Goal: Information Seeking & Learning: Learn about a topic

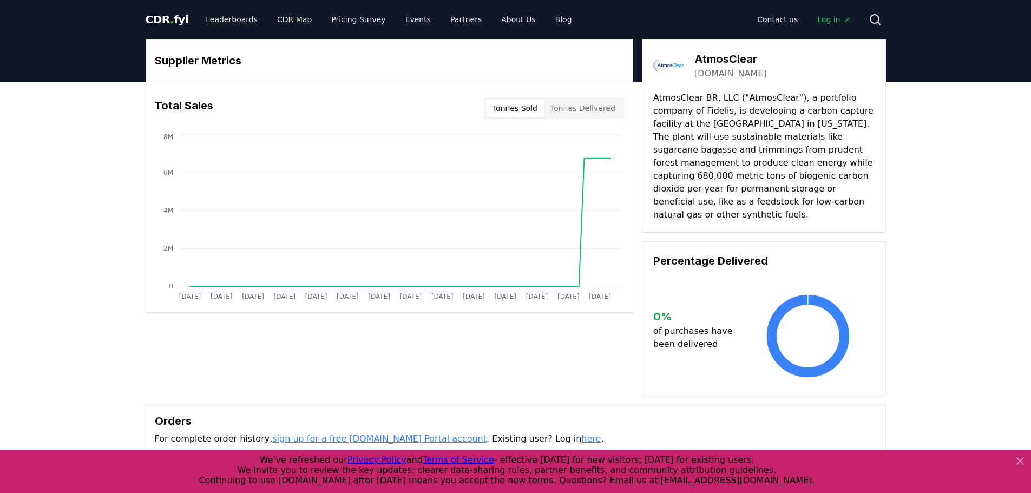
click at [834, 18] on span "Log in" at bounding box center [835, 19] width 34 height 11
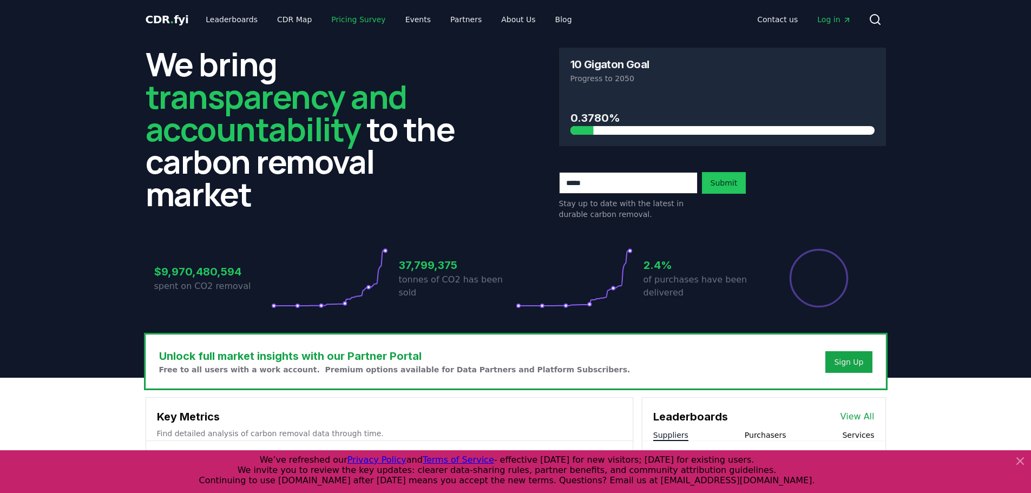
click at [339, 20] on link "Pricing Survey" at bounding box center [358, 19] width 71 height 19
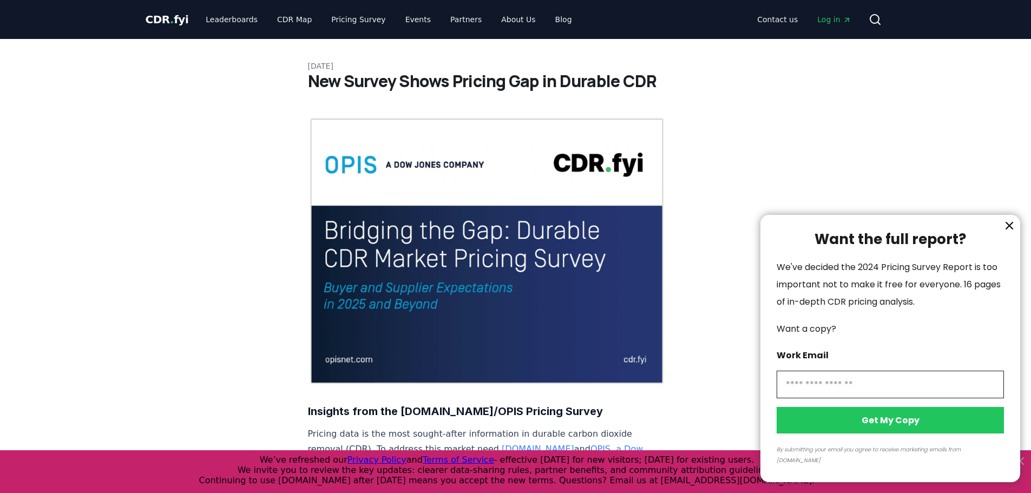
click at [347, 18] on div at bounding box center [515, 246] width 1031 height 493
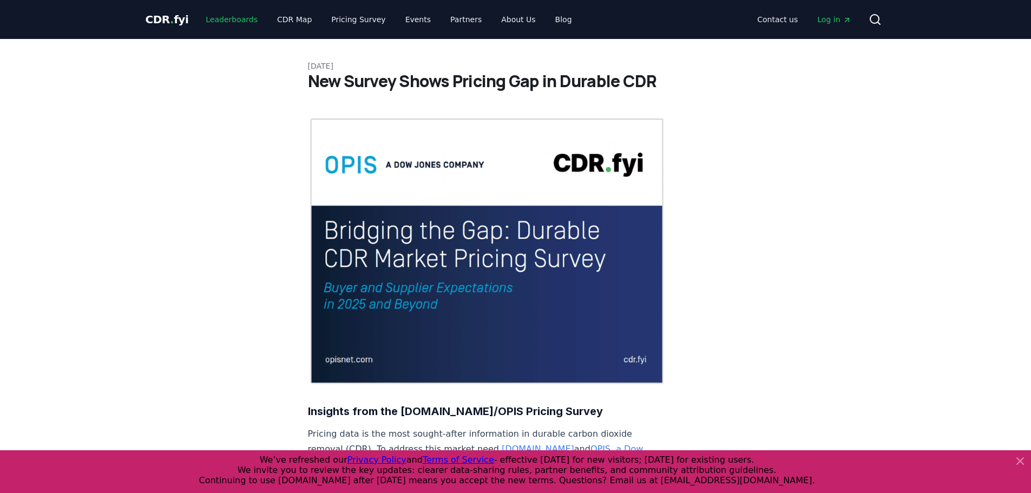
click at [238, 22] on link "Leaderboards" at bounding box center [231, 19] width 69 height 19
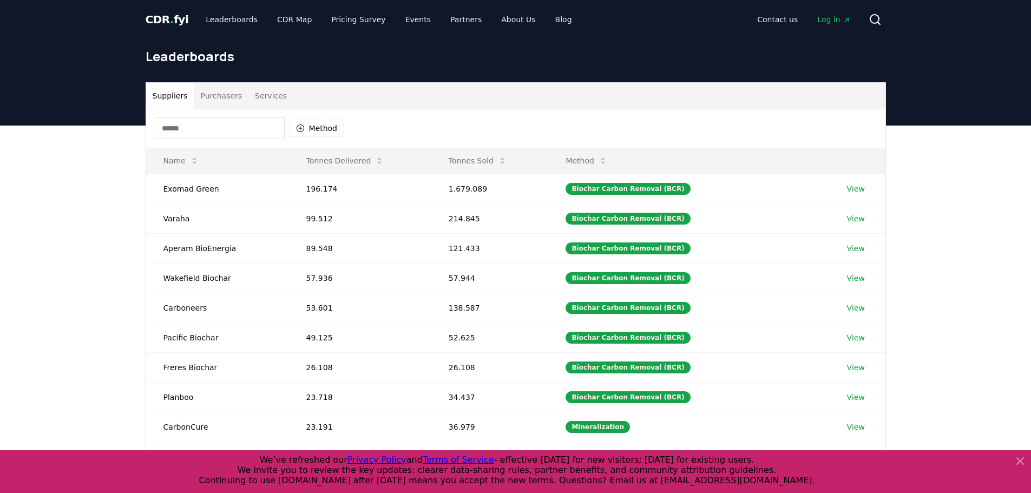
drag, startPoint x: 270, startPoint y: 96, endPoint x: 264, endPoint y: 101, distance: 8.1
click at [270, 96] on button "Services" at bounding box center [271, 96] width 45 height 26
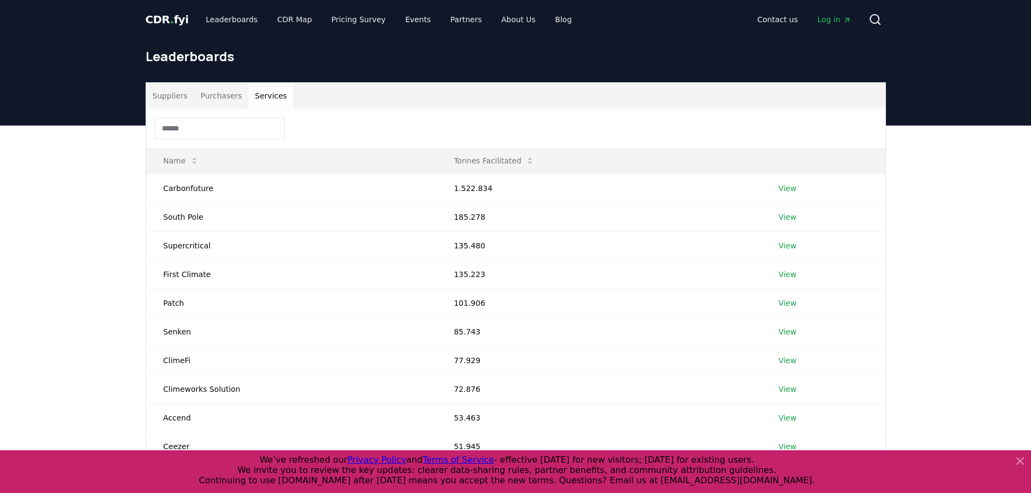
click at [188, 136] on input at bounding box center [220, 128] width 130 height 22
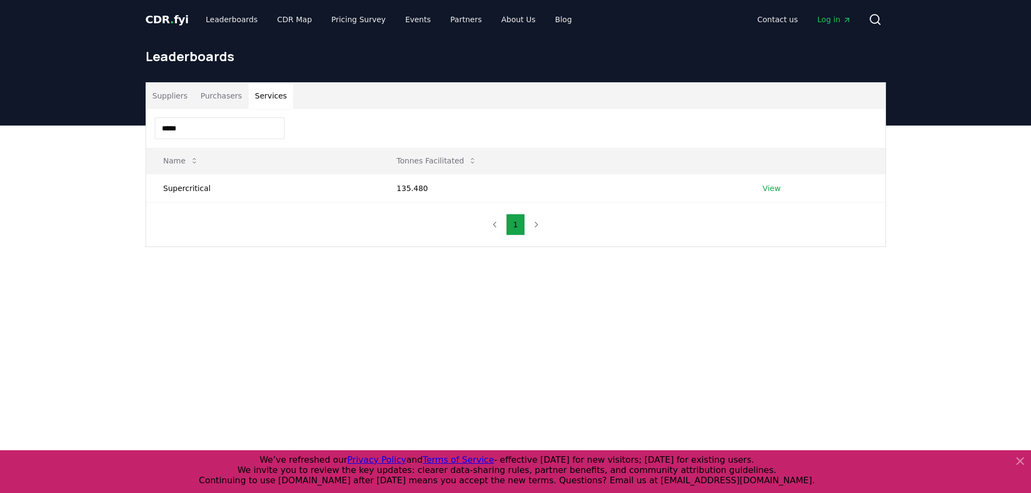
type input "*****"
click at [770, 187] on link "View" at bounding box center [772, 188] width 18 height 11
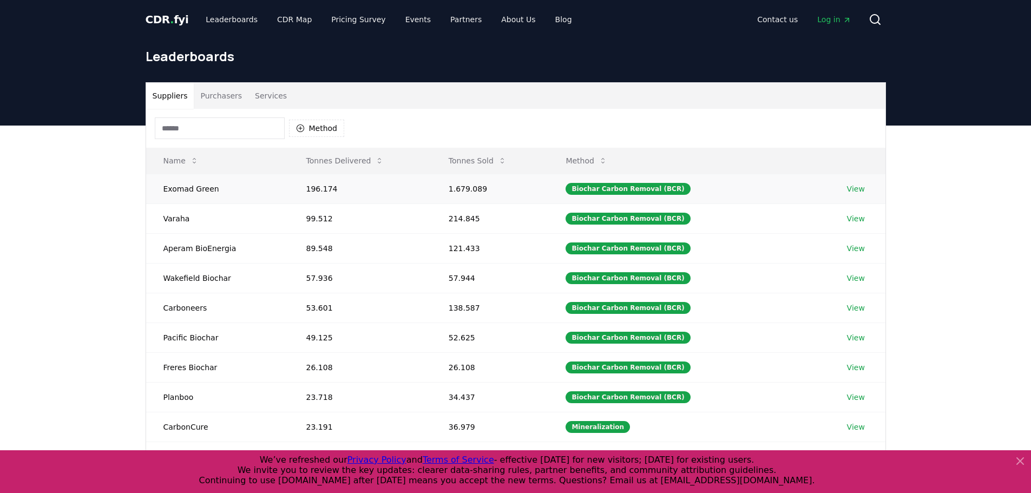
click at [855, 192] on link "View" at bounding box center [856, 189] width 18 height 11
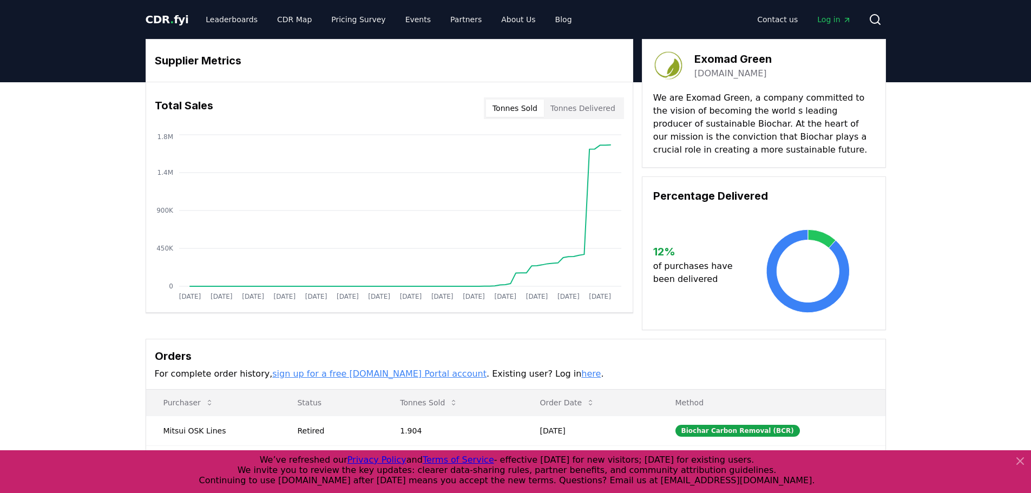
click at [717, 74] on link "[DOMAIN_NAME]" at bounding box center [731, 73] width 73 height 13
